Goal: Information Seeking & Learning: Understand process/instructions

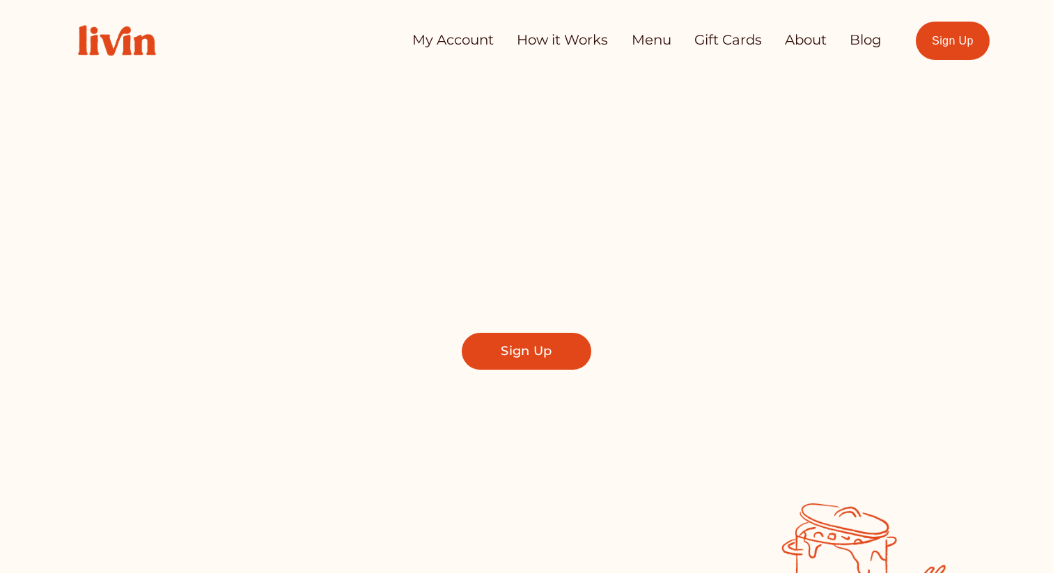
click at [597, 45] on link "How it Works" at bounding box center [562, 40] width 91 height 28
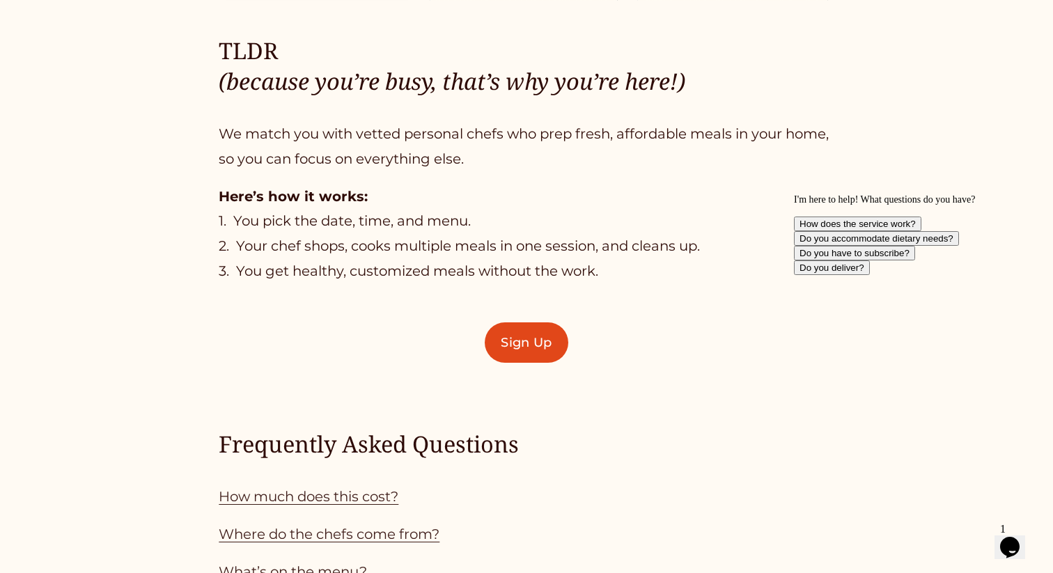
scroll to position [905, 0]
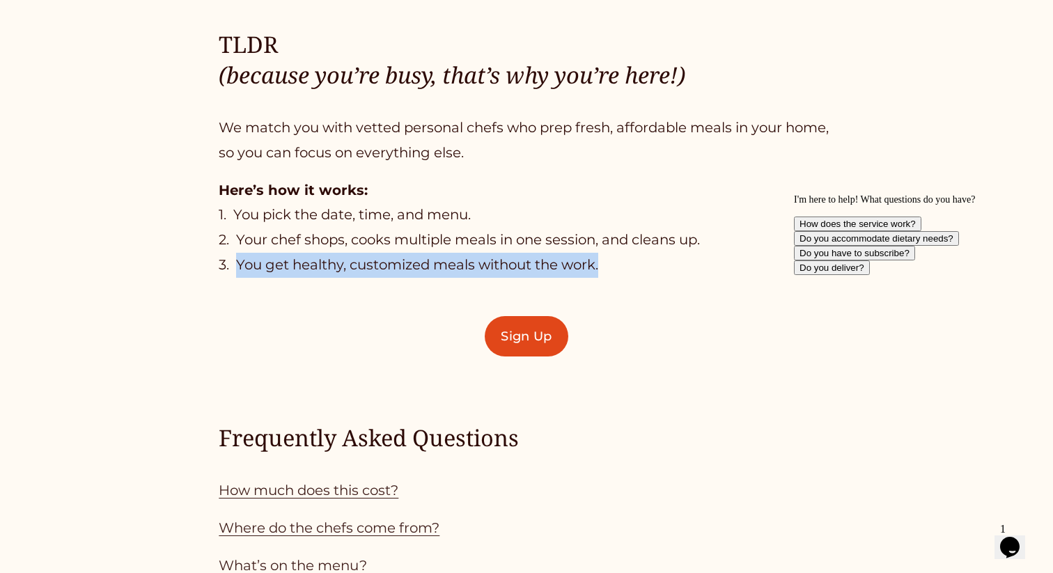
drag, startPoint x: 237, startPoint y: 258, endPoint x: 604, endPoint y: 279, distance: 366.9
click at [606, 279] on div "TLDR (because you’re busy, that’s why you’re here!) We match you with vetted pe…" at bounding box center [526, 333] width 1053 height 1268
click at [499, 196] on p "Here’s how it works: 1. You pick the date, time, and menu. 2. Your chef shops, …" at bounding box center [526, 228] width 615 height 100
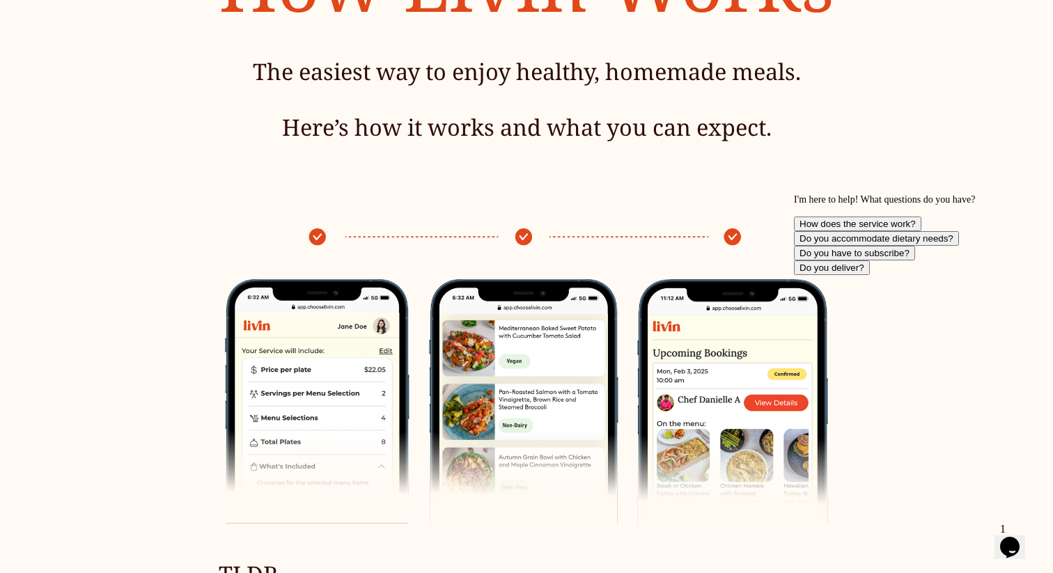
scroll to position [375, 0]
